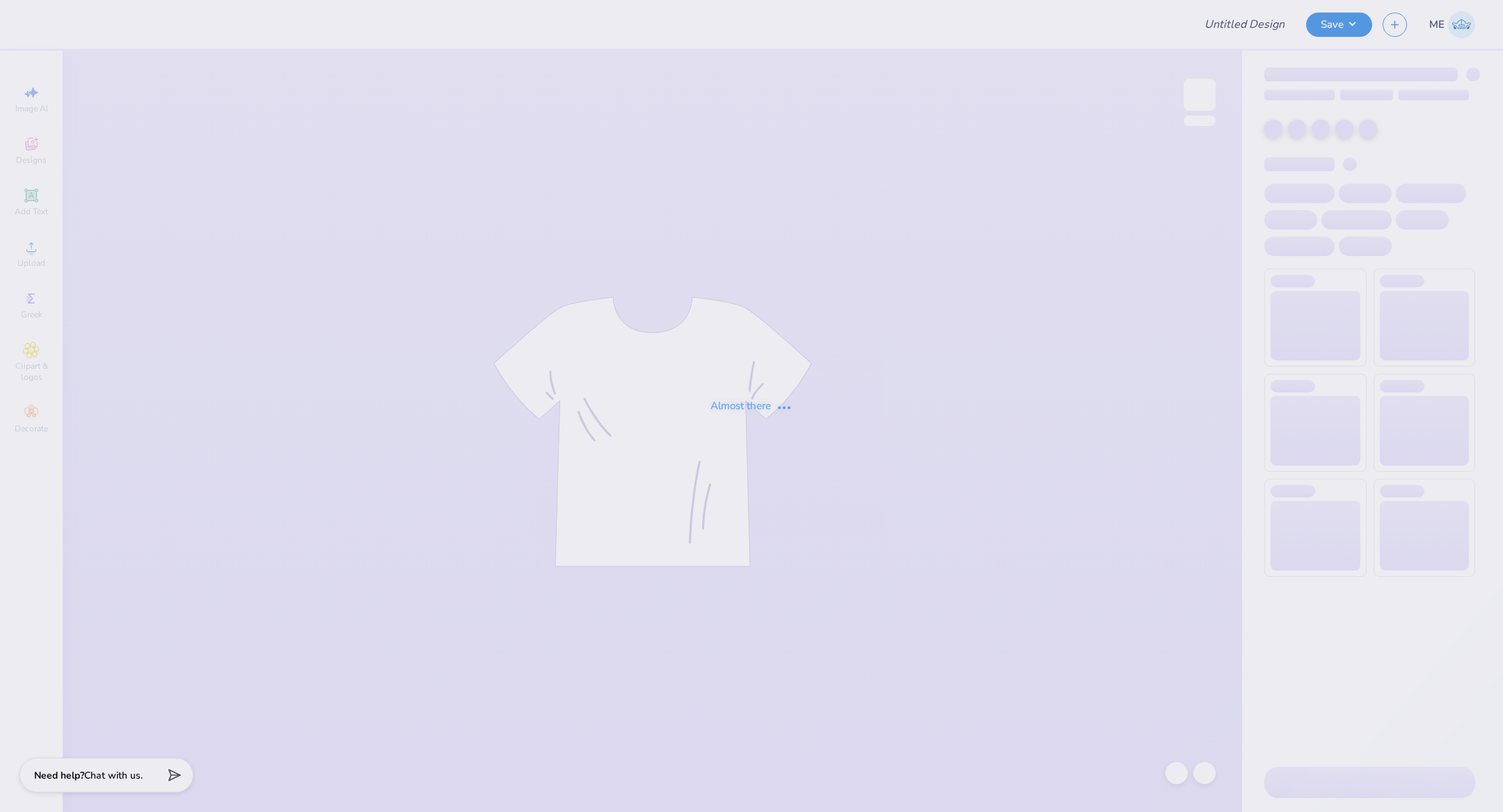
type input "[PERSON_NAME] : [GEOGRAPHIC_DATA]"
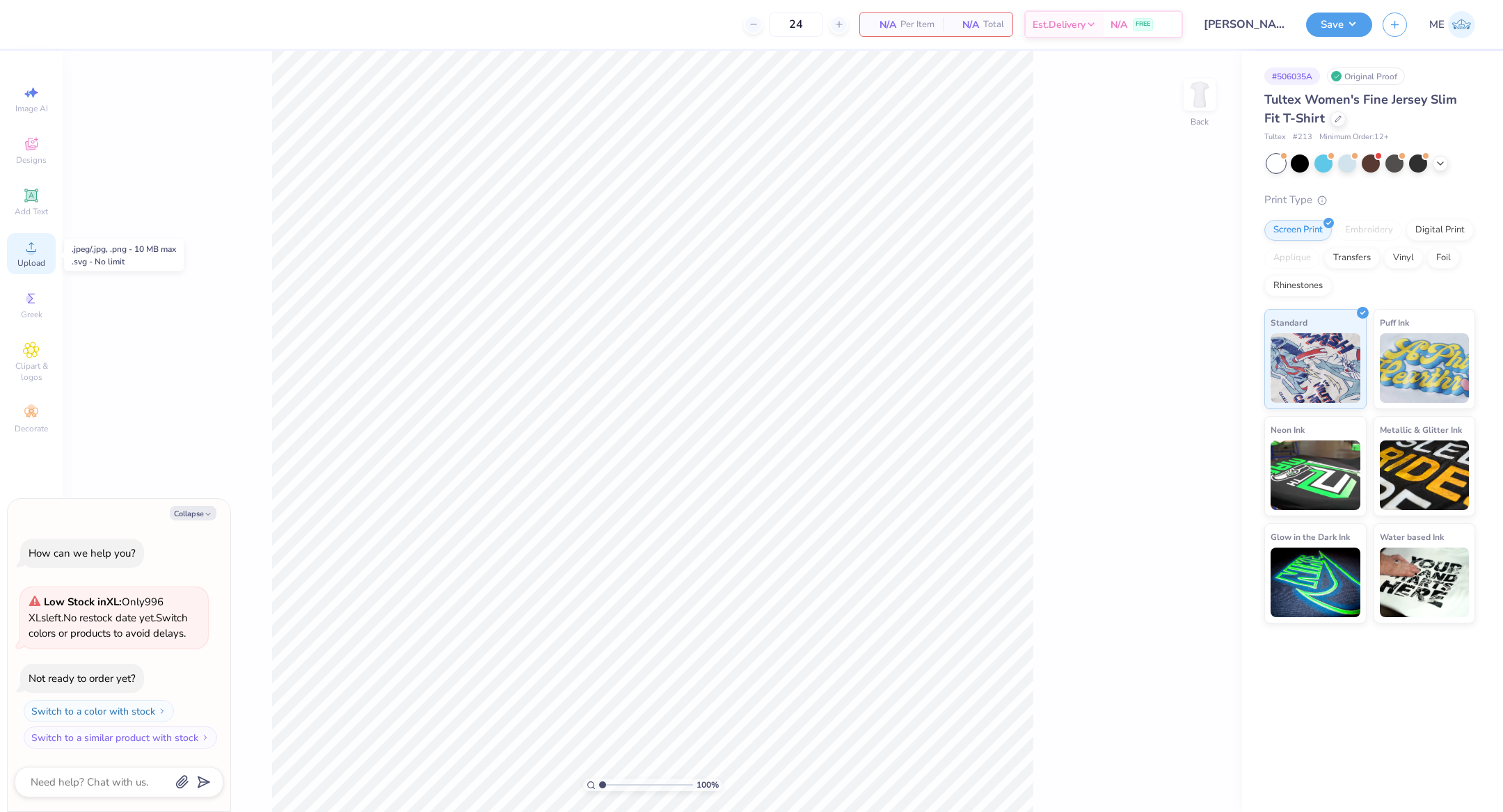
click at [39, 247] on icon at bounding box center [31, 247] width 17 height 17
click at [46, 244] on div "Upload" at bounding box center [31, 253] width 48 height 41
click at [36, 245] on icon at bounding box center [31, 247] width 17 height 17
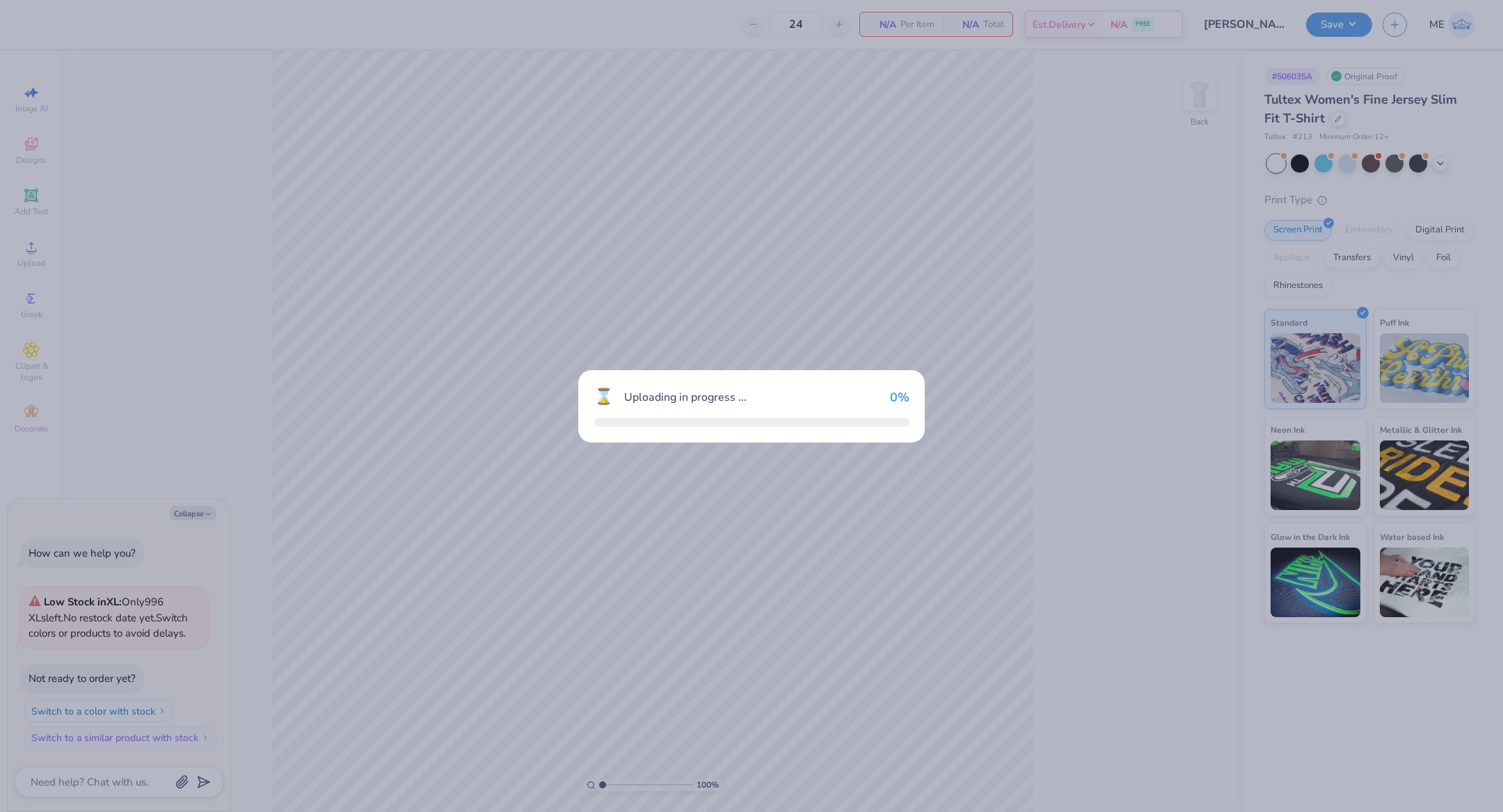
type textarea "x"
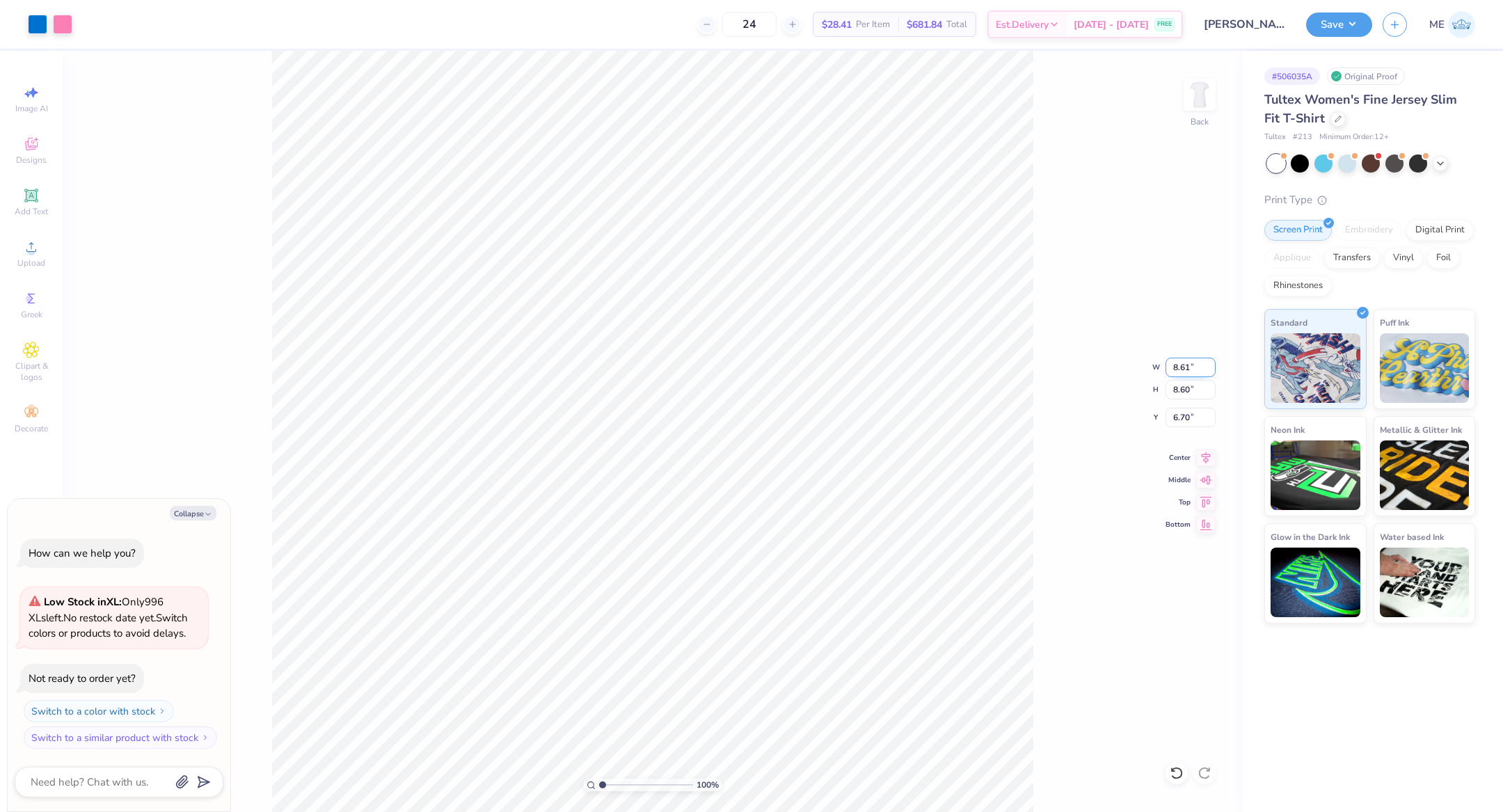
click at [1198, 365] on input "8.61" at bounding box center [1190, 367] width 50 height 20
type input "8"
type textarea "x"
type input "8.00"
type input "7.99"
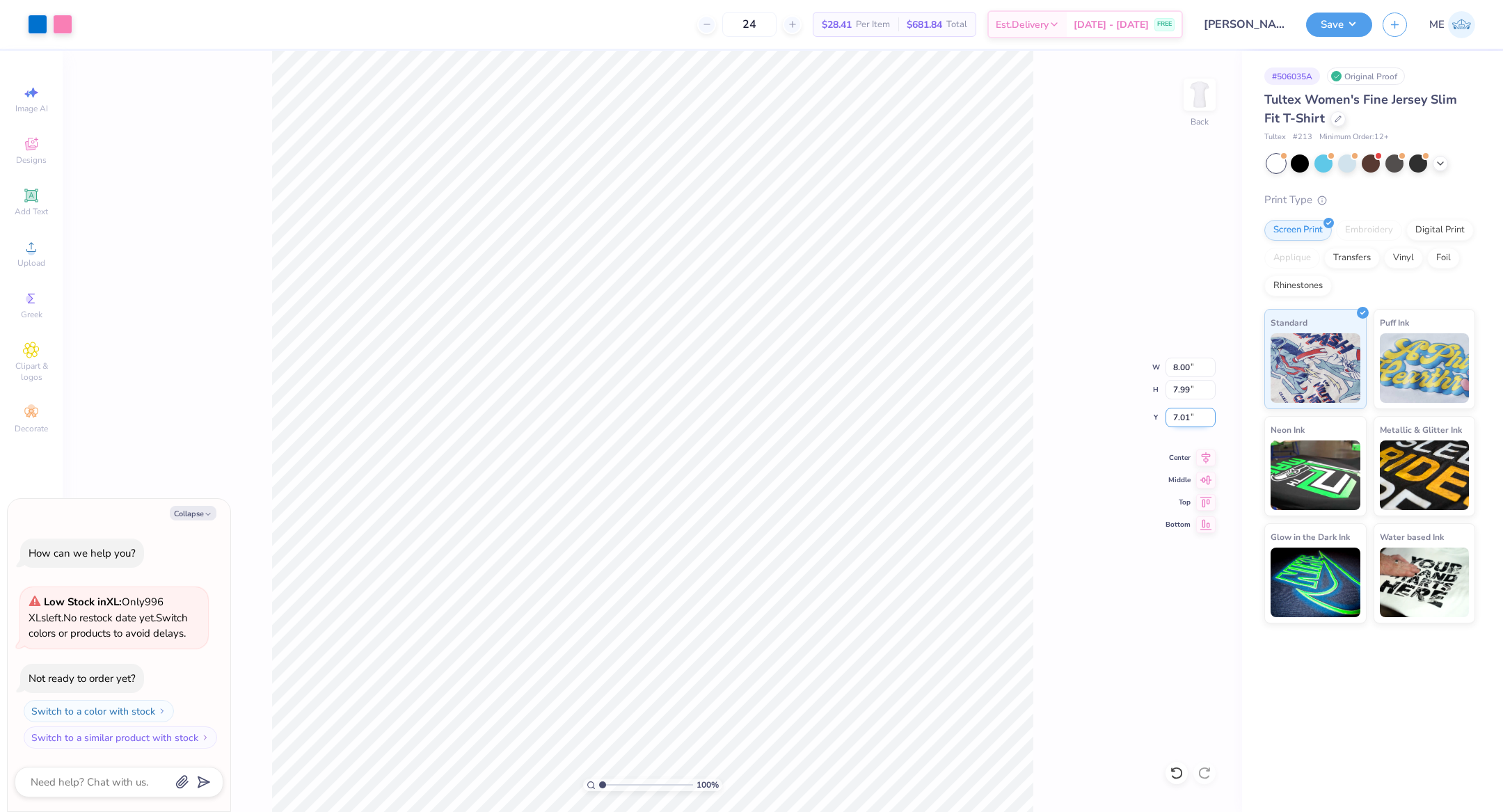
click at [1197, 422] on input "7.01" at bounding box center [1190, 417] width 50 height 20
type input "2"
type textarea "x"
type input "2.5"
type textarea "x"
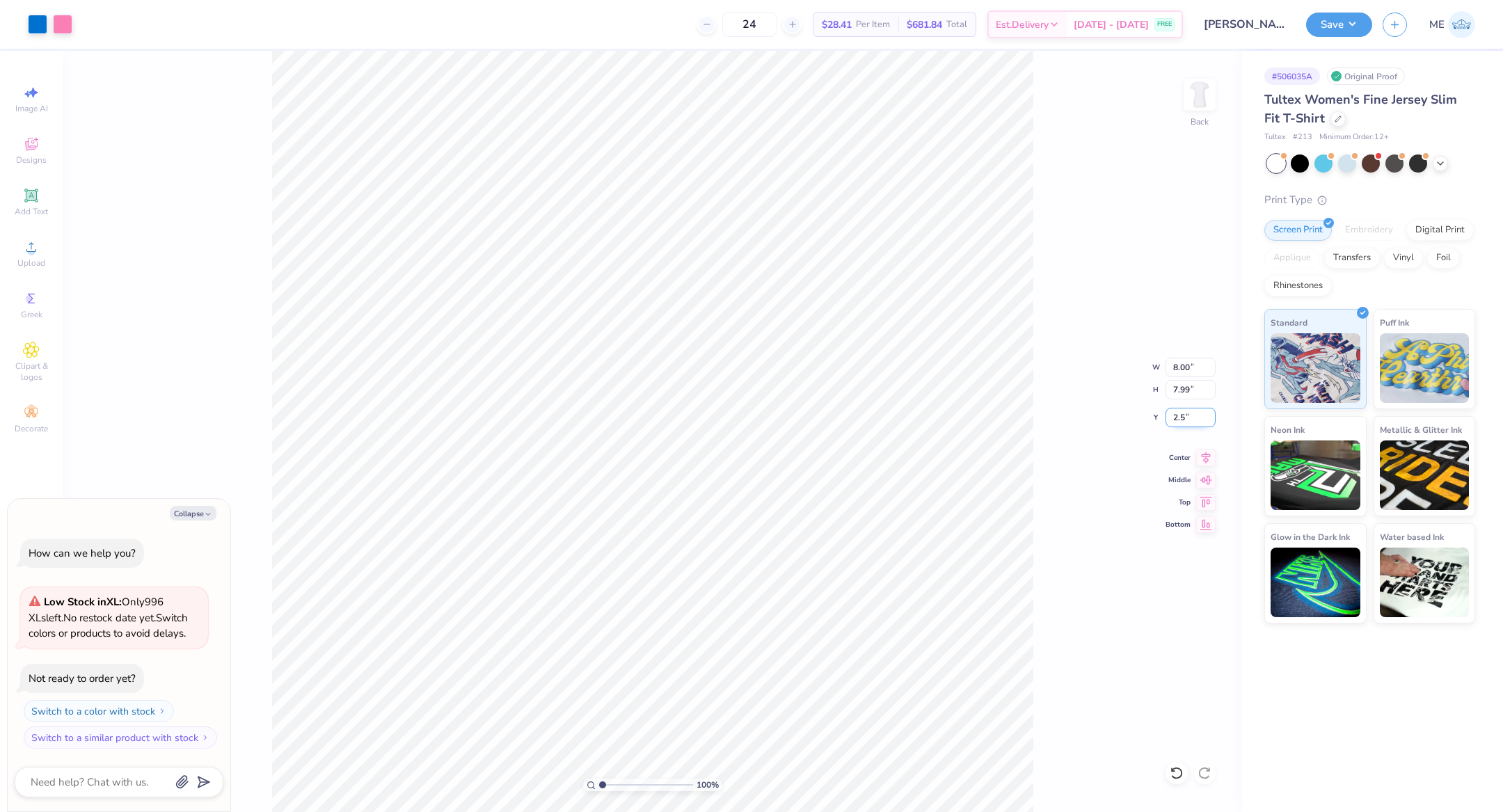
type input "2.50"
click at [1203, 457] on icon at bounding box center [1206, 455] width 20 height 17
type textarea "x"
click at [1181, 368] on input "8.00" at bounding box center [1190, 367] width 50 height 20
type input "7"
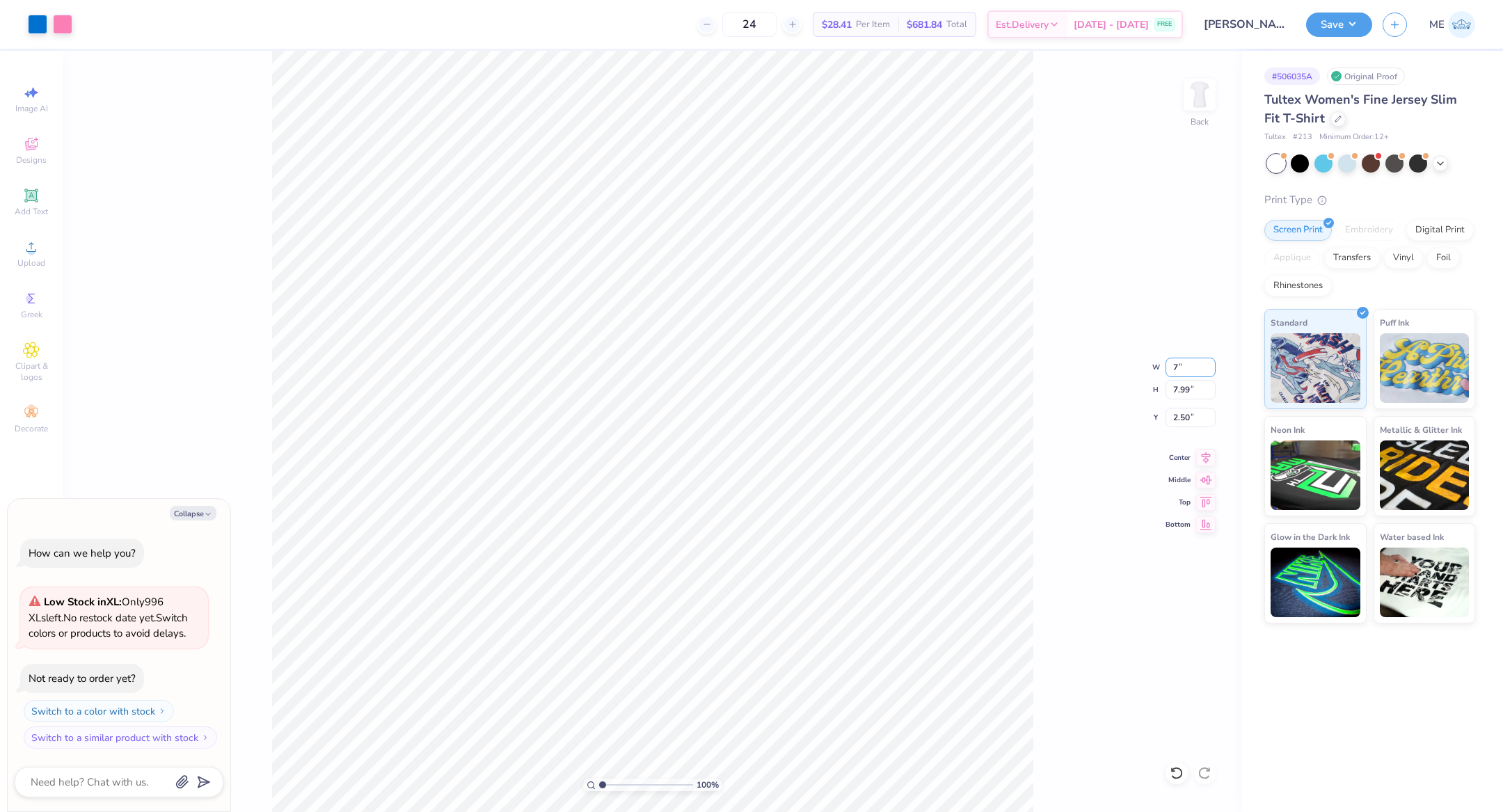
type textarea "x"
type input "7.00"
type input "6.99"
click at [1204, 454] on icon at bounding box center [1206, 455] width 20 height 17
click at [1182, 415] on input "3.00" at bounding box center [1190, 417] width 50 height 20
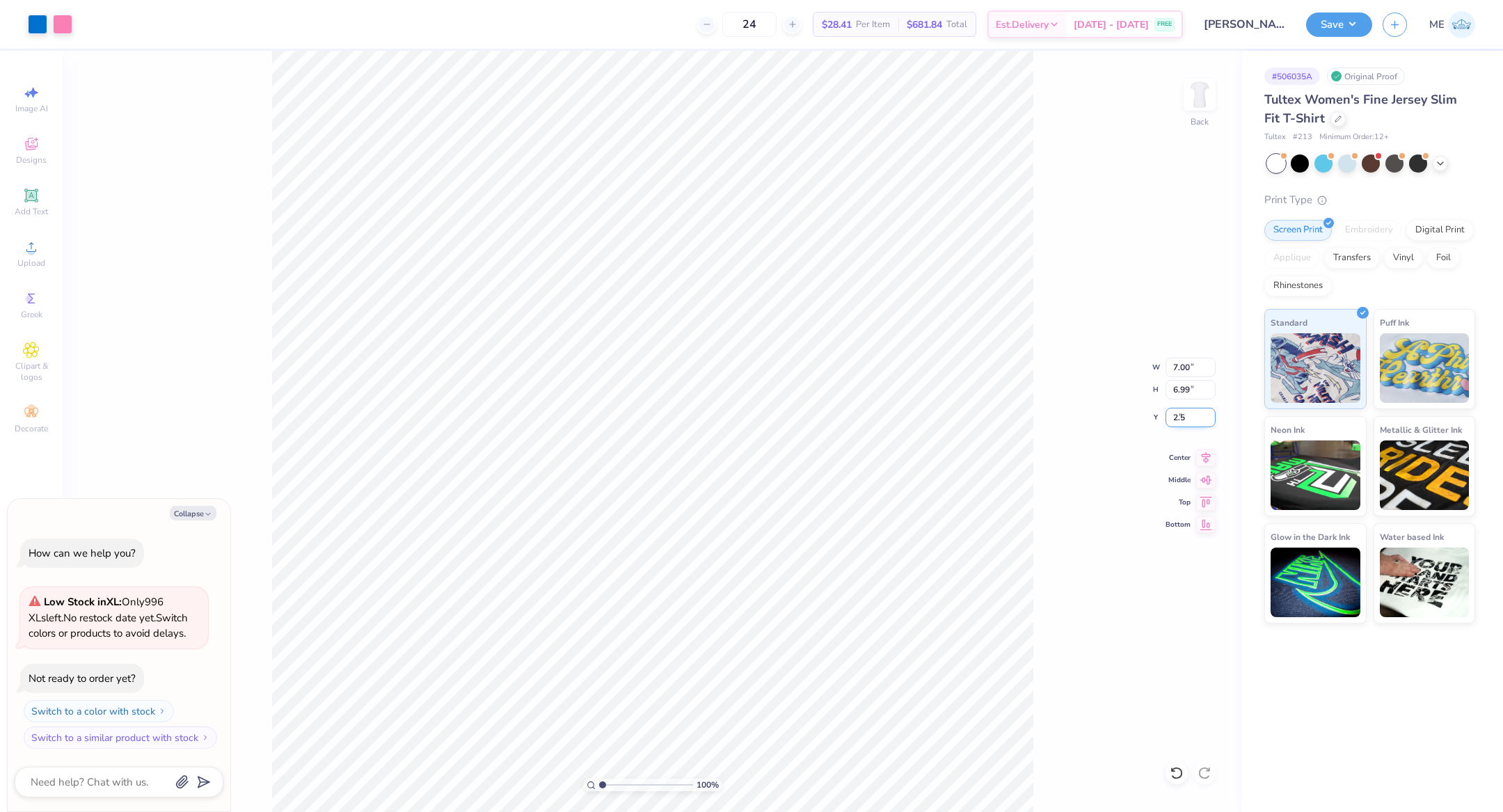
type input "2.5"
type textarea "x"
type input "2.50"
click at [1203, 457] on icon at bounding box center [1206, 455] width 9 height 12
type textarea "x"
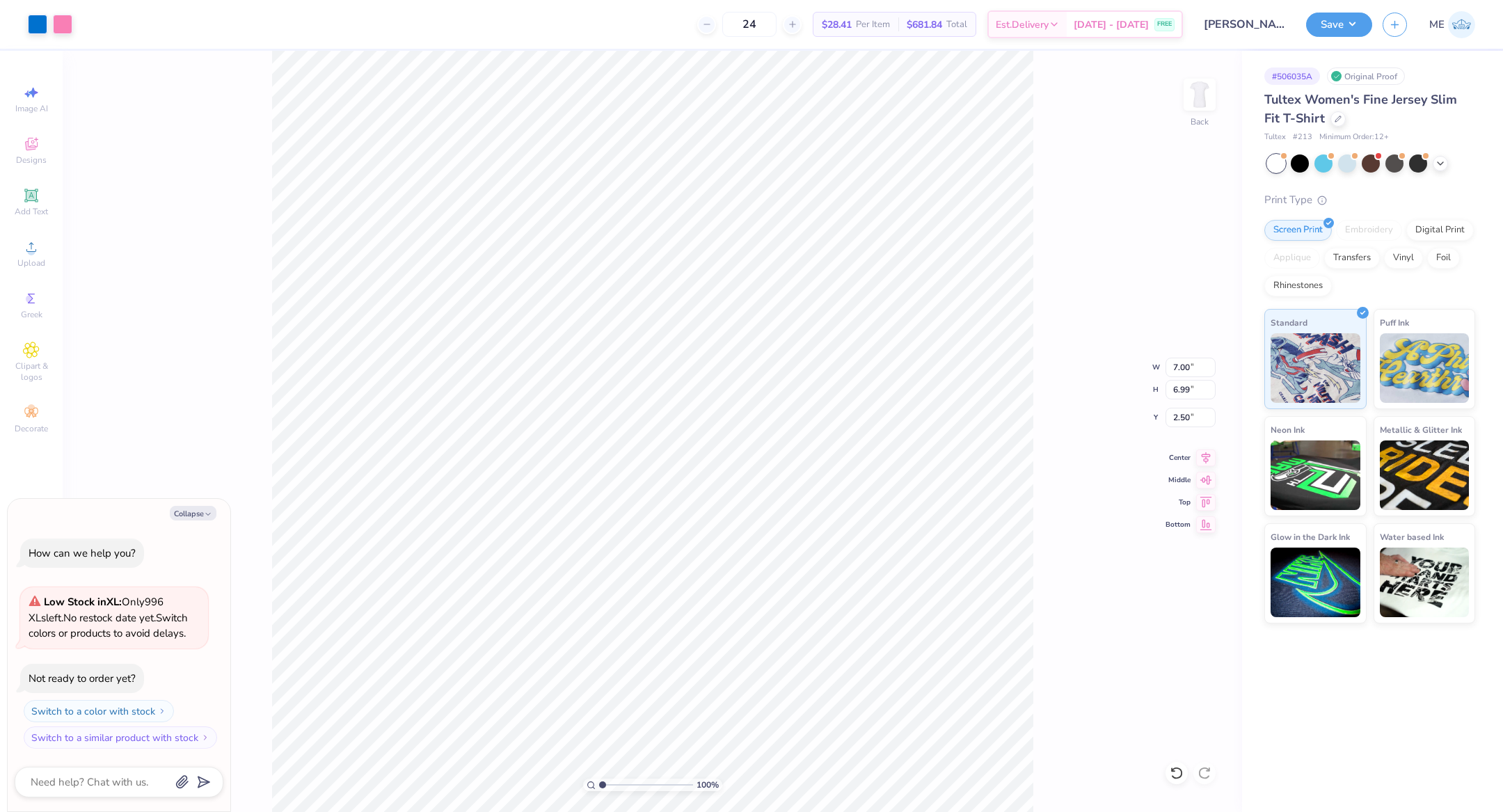
type input "1.86"
type textarea "x"
click at [1197, 417] on input "2.09" at bounding box center [1190, 417] width 50 height 20
type input "2"
type textarea "x"
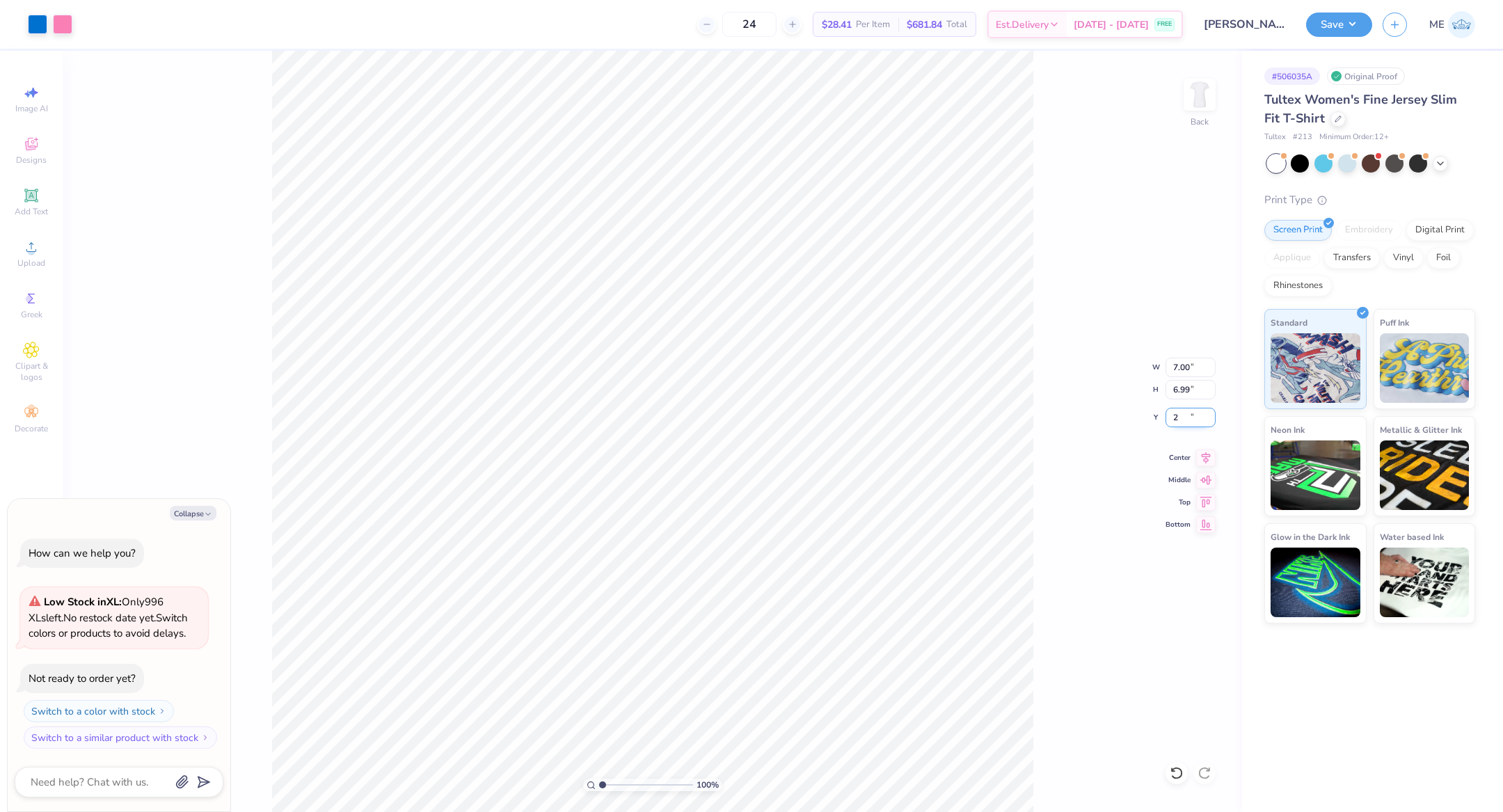
type input "2.00"
click at [1328, 29] on button "Save" at bounding box center [1339, 22] width 66 height 24
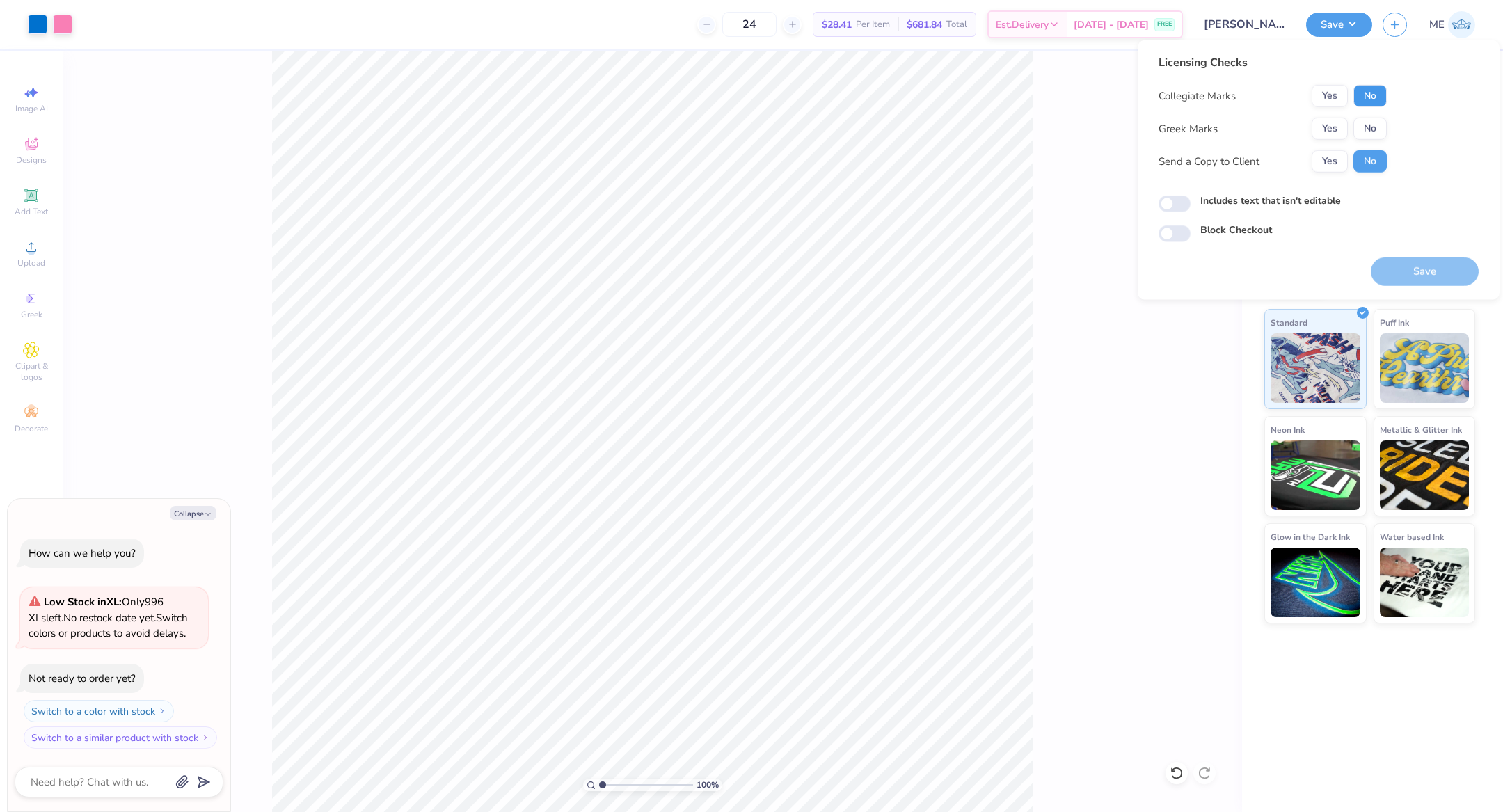
click at [1359, 89] on button "No" at bounding box center [1369, 96] width 33 height 22
click at [1336, 116] on div "Collegiate Marks Yes No Greek Marks Yes No Send a Copy to Client Yes No" at bounding box center [1272, 128] width 228 height 87
click at [1335, 120] on button "Yes" at bounding box center [1329, 128] width 36 height 22
type textarea "x"
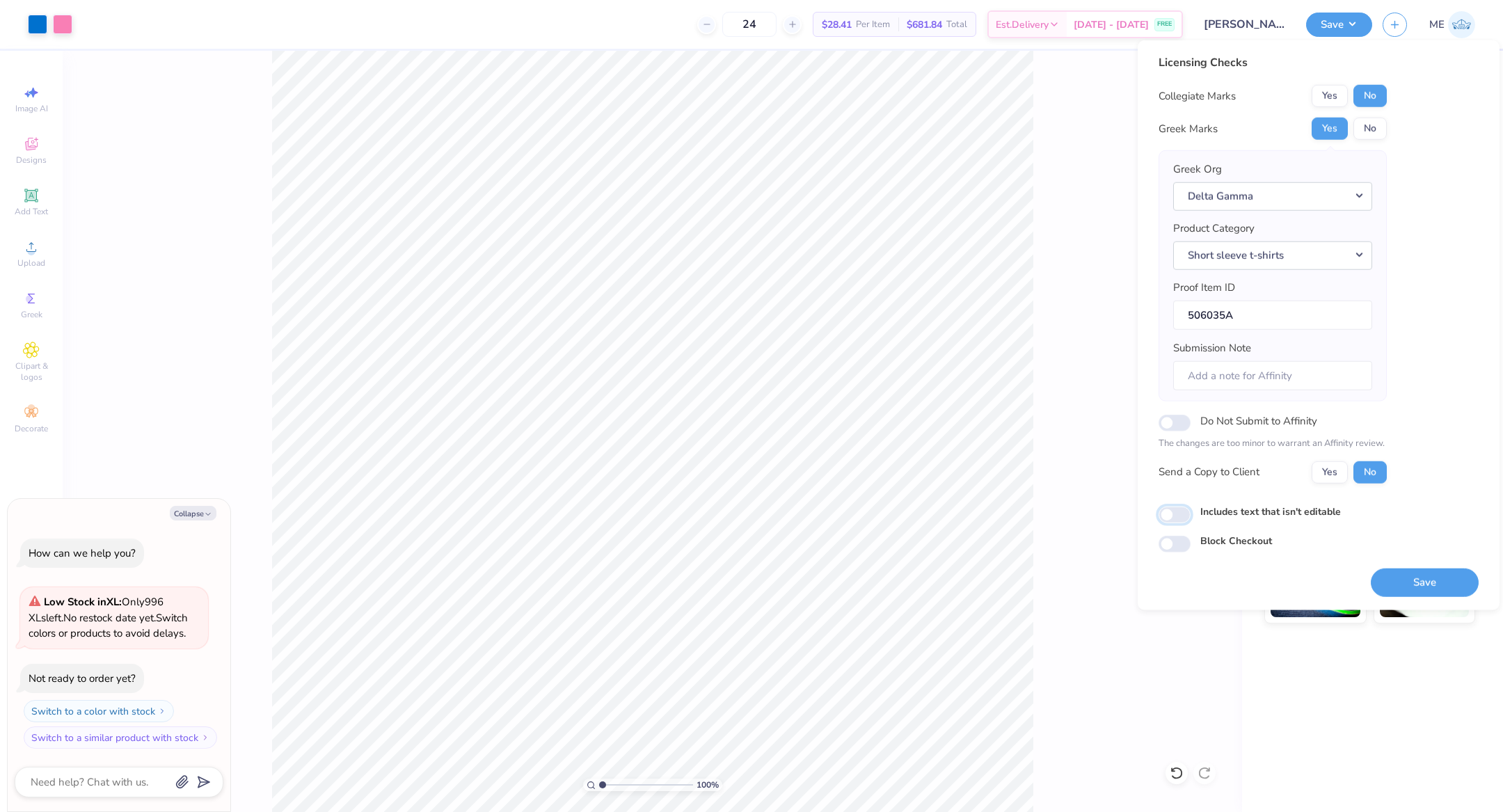
drag, startPoint x: 1177, startPoint y: 507, endPoint x: 1303, endPoint y: 555, distance: 134.8
click at [1177, 508] on input "Includes text that isn't editable" at bounding box center [1175, 515] width 32 height 17
checkbox input "true"
click at [1382, 572] on button "Save" at bounding box center [1424, 581] width 108 height 29
type textarea "x"
